Goal: Navigation & Orientation: Find specific page/section

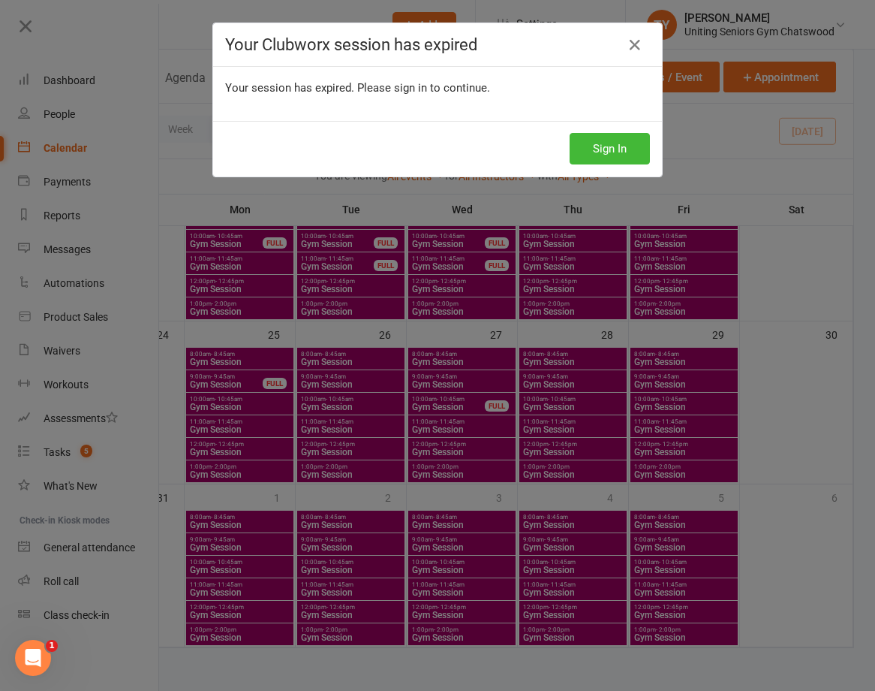
click at [604, 131] on div "Sign In" at bounding box center [437, 149] width 449 height 56
click at [603, 144] on button "Sign In" at bounding box center [610, 149] width 80 height 32
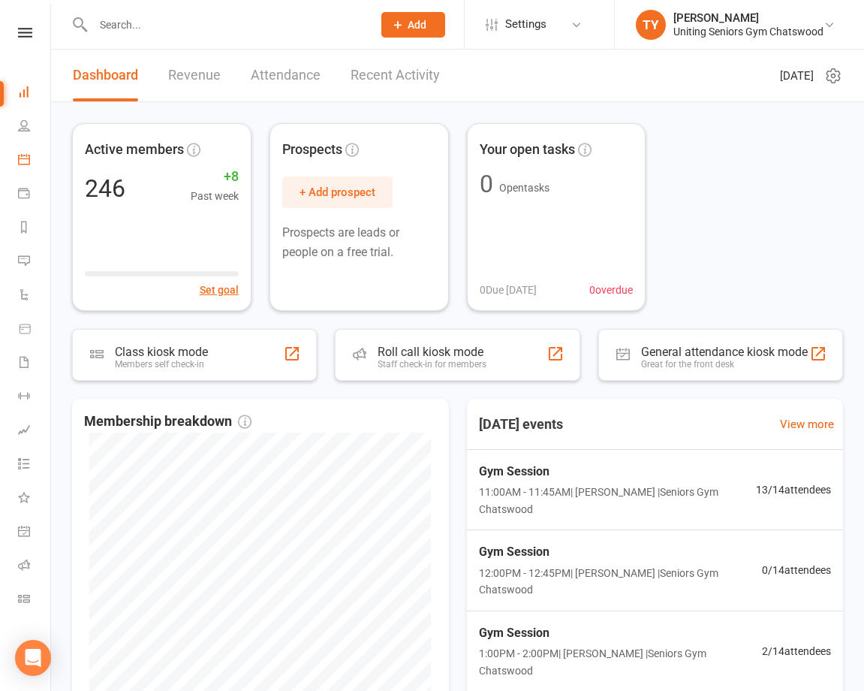
click at [32, 150] on link "Calendar" at bounding box center [35, 161] width 34 height 34
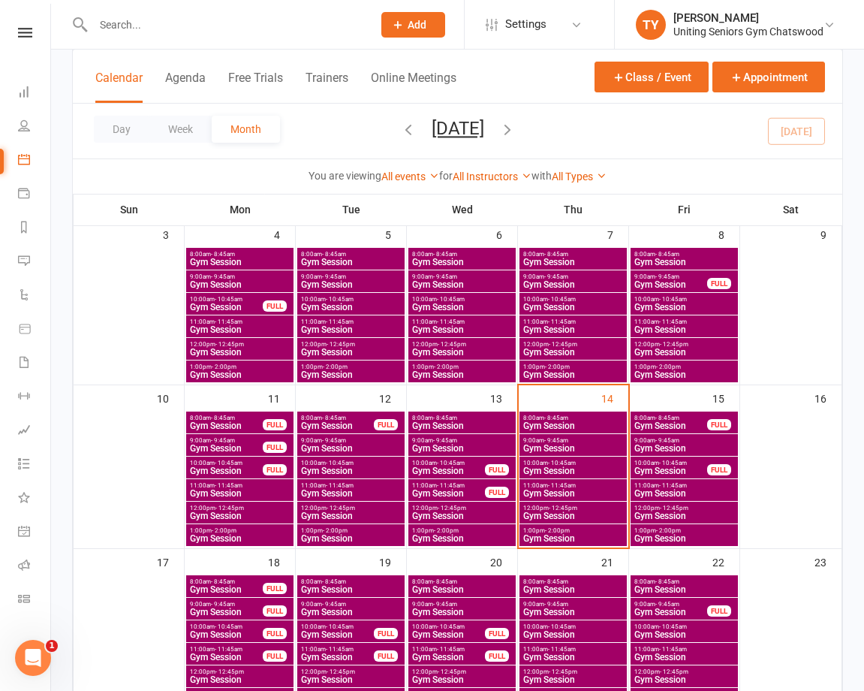
scroll to position [450, 0]
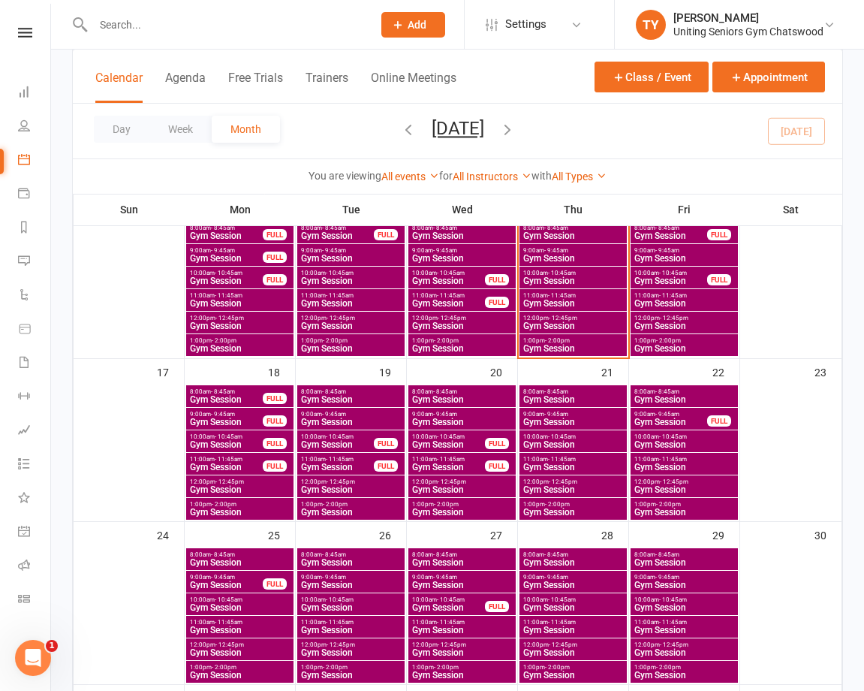
click at [551, 300] on span "Gym Session" at bounding box center [572, 303] width 101 height 9
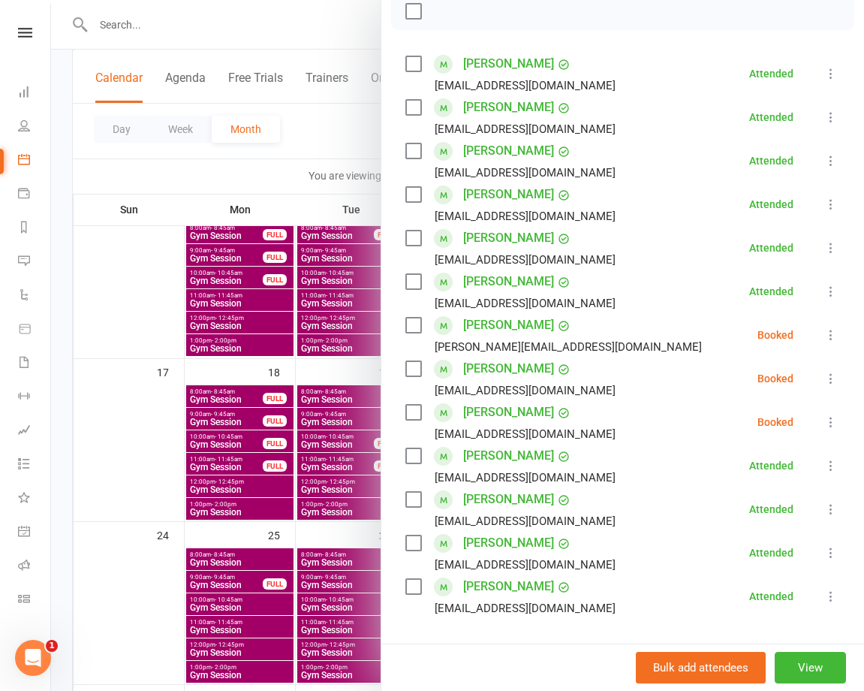
scroll to position [300, 0]
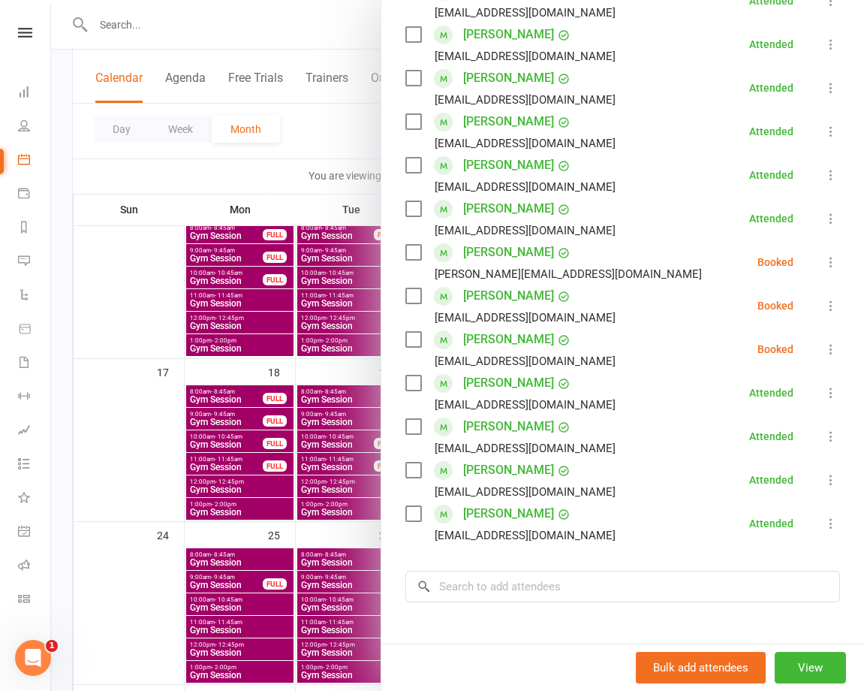
click at [210, 355] on div at bounding box center [457, 345] width 813 height 691
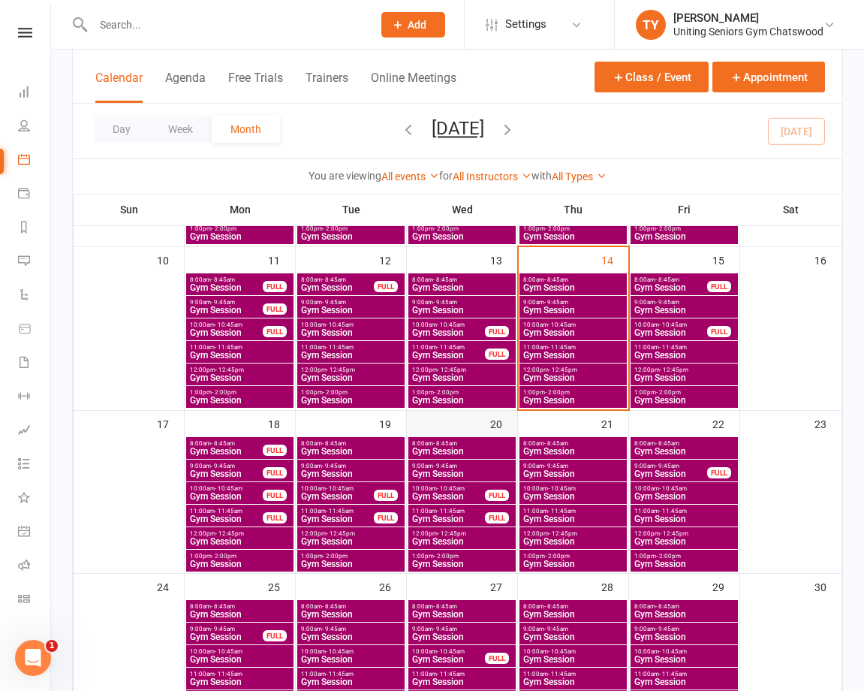
scroll to position [375, 0]
